Goal: Information Seeking & Learning: Compare options

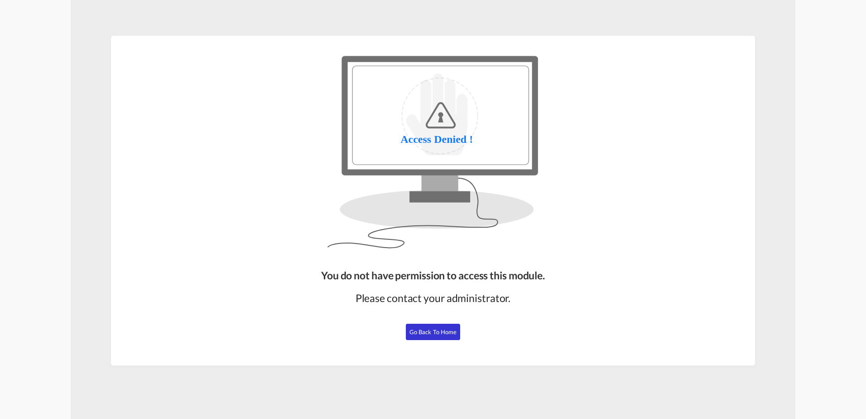
click at [426, 338] on button "Go Back to Home" at bounding box center [433, 331] width 54 height 16
